Goal: Transaction & Acquisition: Download file/media

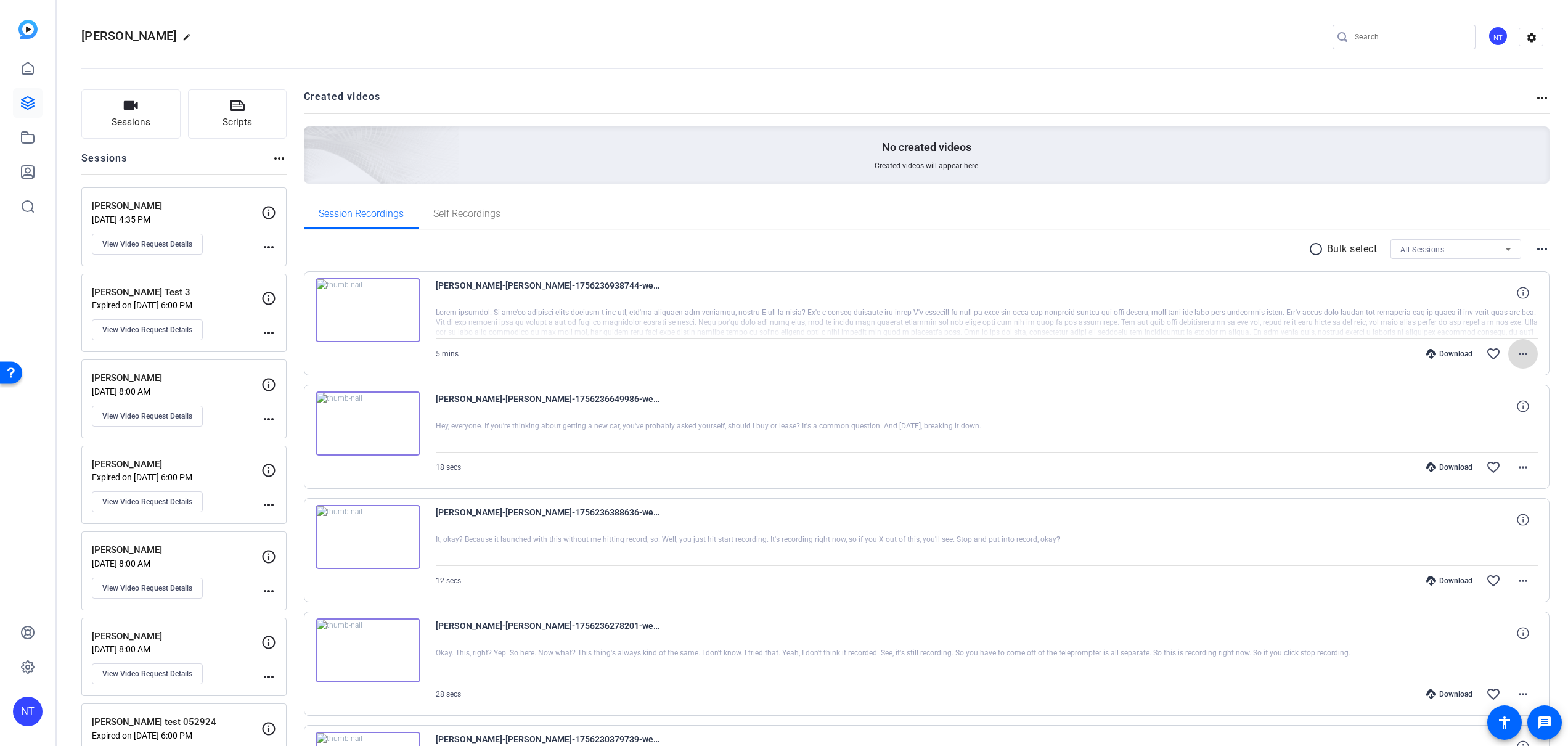
click at [1524, 351] on mat-icon "more_horiz" at bounding box center [1522, 353] width 15 height 15
click at [1475, 410] on span "Download MP4" at bounding box center [1490, 410] width 74 height 15
click at [1491, 354] on mat-icon "favorite_border" at bounding box center [1493, 353] width 15 height 15
click at [30, 101] on icon at bounding box center [28, 103] width 12 height 12
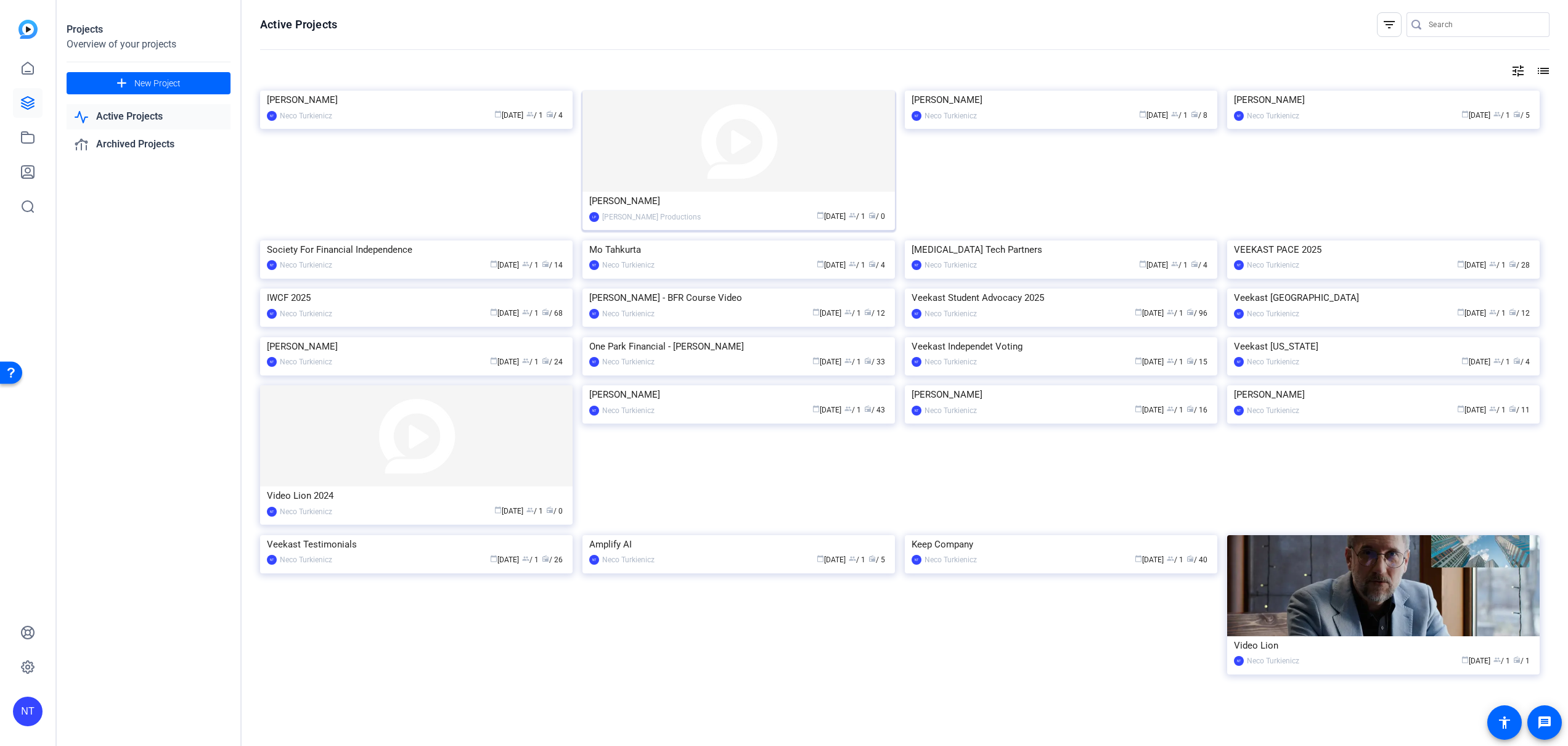
click at [744, 172] on img at bounding box center [738, 141] width 312 height 101
